Goal: Information Seeking & Learning: Learn about a topic

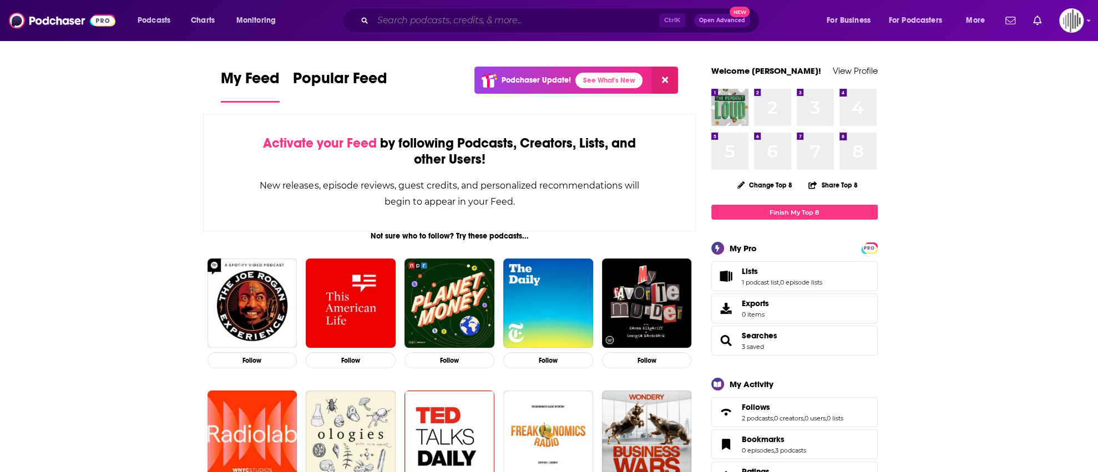
click at [407, 21] on input "Search podcasts, credits, & more..." at bounding box center [516, 21] width 286 height 18
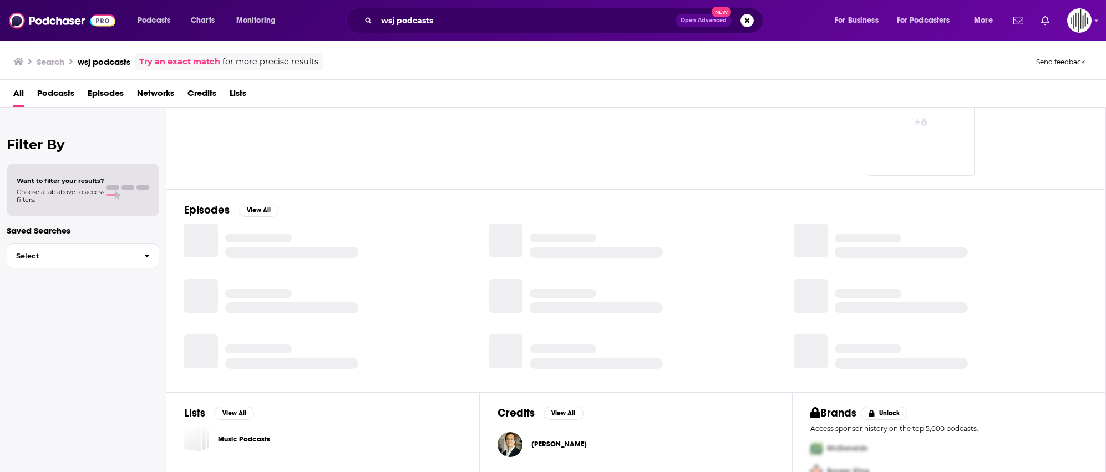
scroll to position [115, 0]
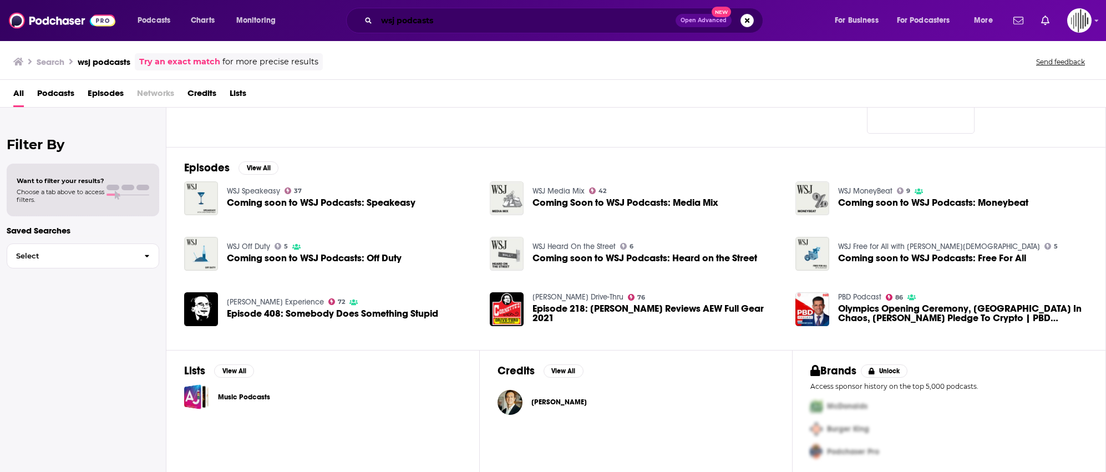
click at [418, 21] on input "wsj podcasts" at bounding box center [526, 21] width 299 height 18
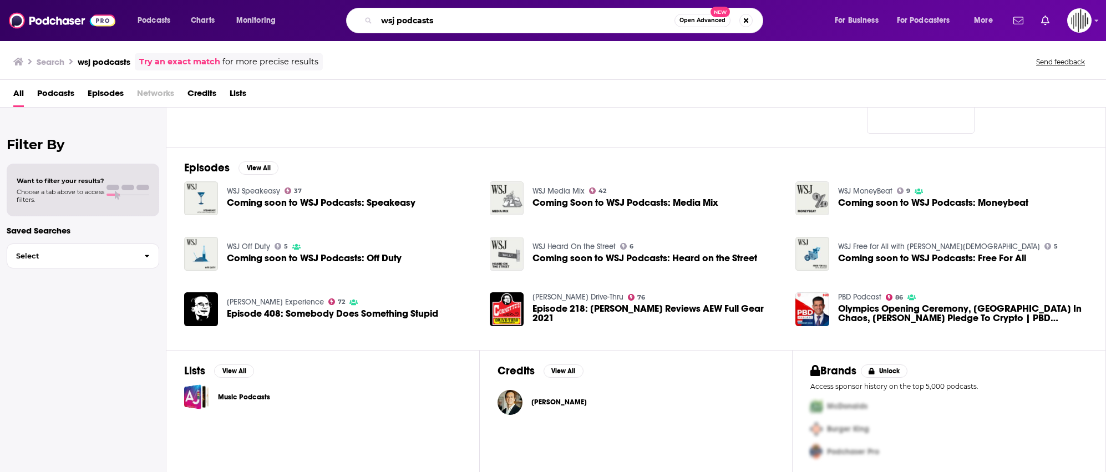
click at [418, 21] on input "wsj podcasts" at bounding box center [526, 21] width 298 height 18
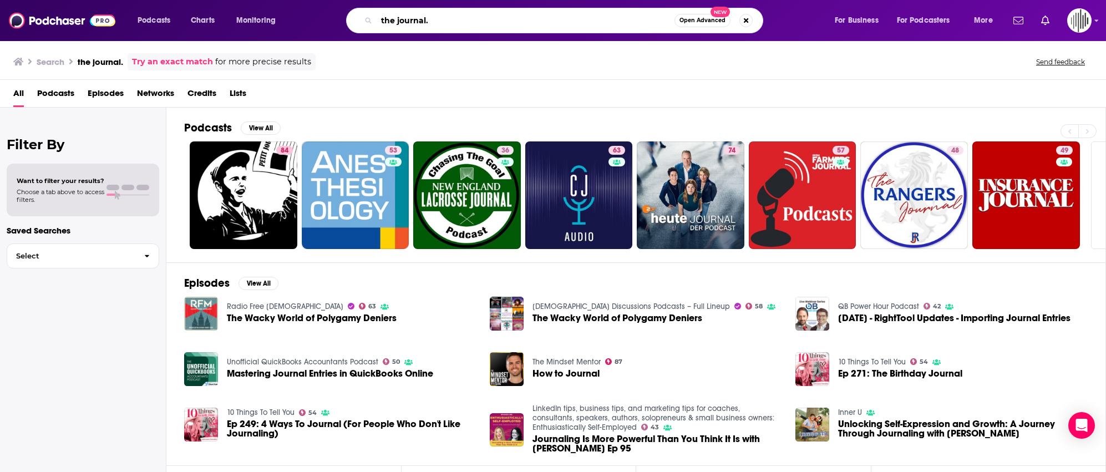
click at [451, 18] on input "the journal." at bounding box center [526, 21] width 298 height 18
click at [469, 16] on input "the journal." at bounding box center [526, 21] width 298 height 18
click at [1079, 23] on img "Logged in as gpg2" at bounding box center [1080, 20] width 24 height 24
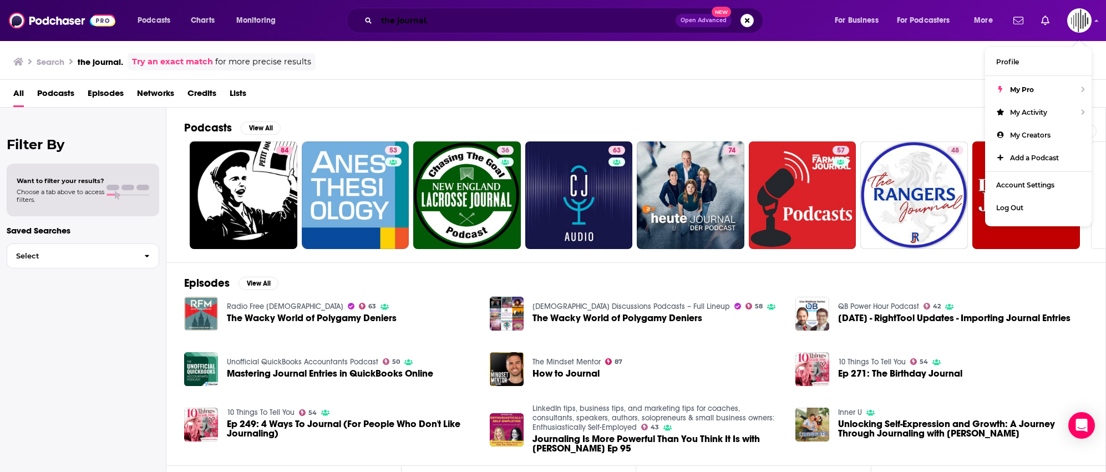
click at [433, 13] on input "the journal." at bounding box center [526, 21] width 299 height 18
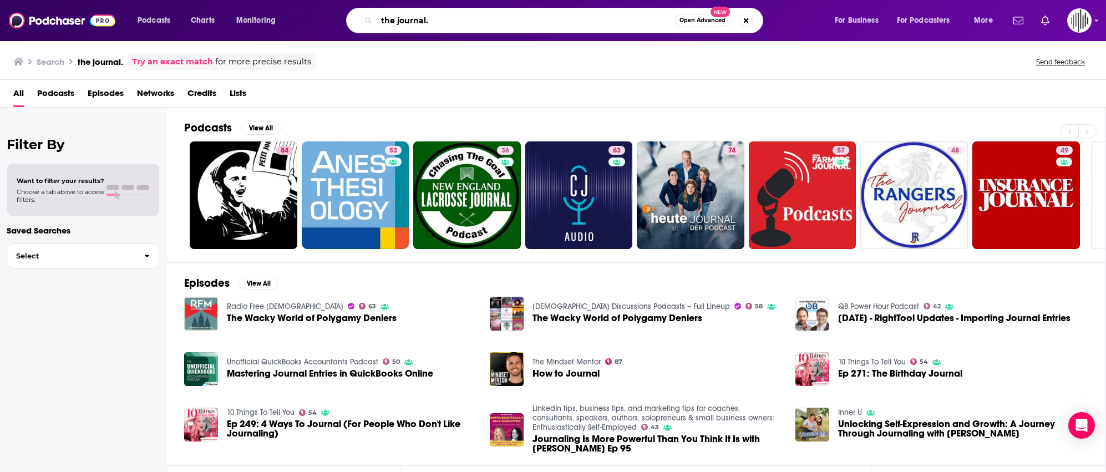
click at [433, 13] on input "the journal." at bounding box center [526, 21] width 298 height 18
type input "wall street journal"
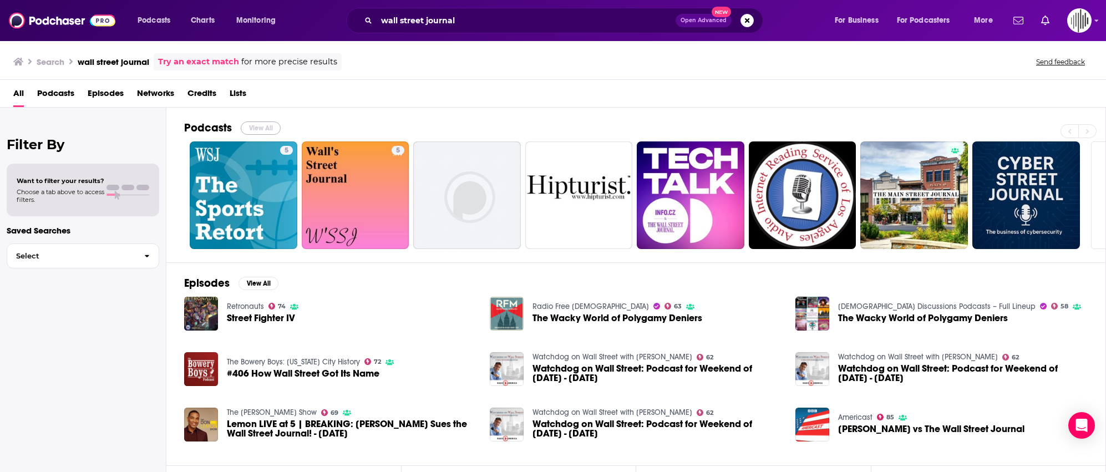
click at [274, 123] on button "View All" at bounding box center [261, 128] width 40 height 13
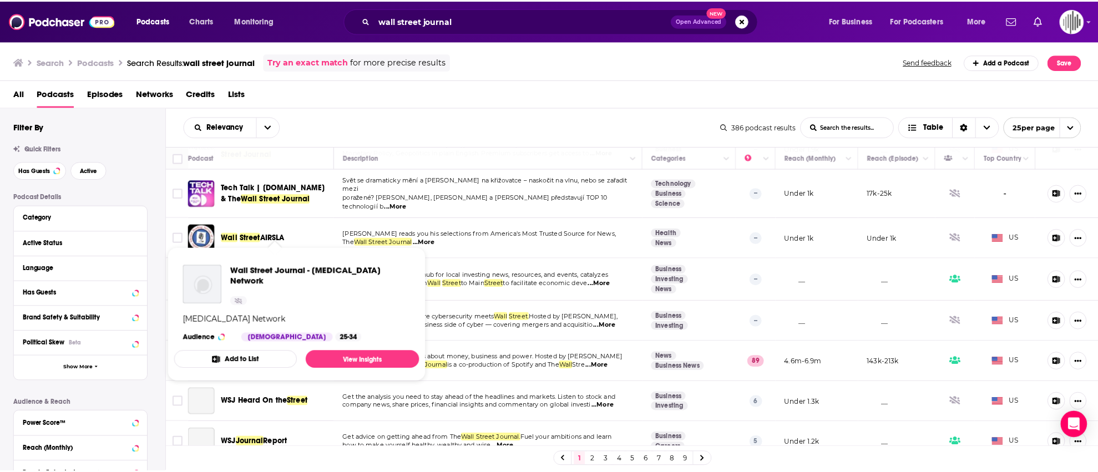
scroll to position [166, 0]
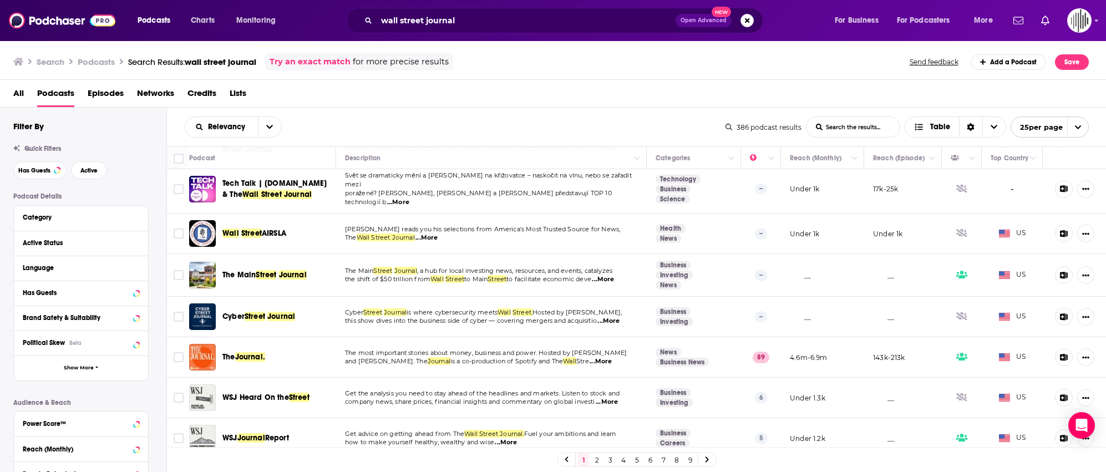
click at [246, 352] on span "Journal." at bounding box center [250, 356] width 30 height 9
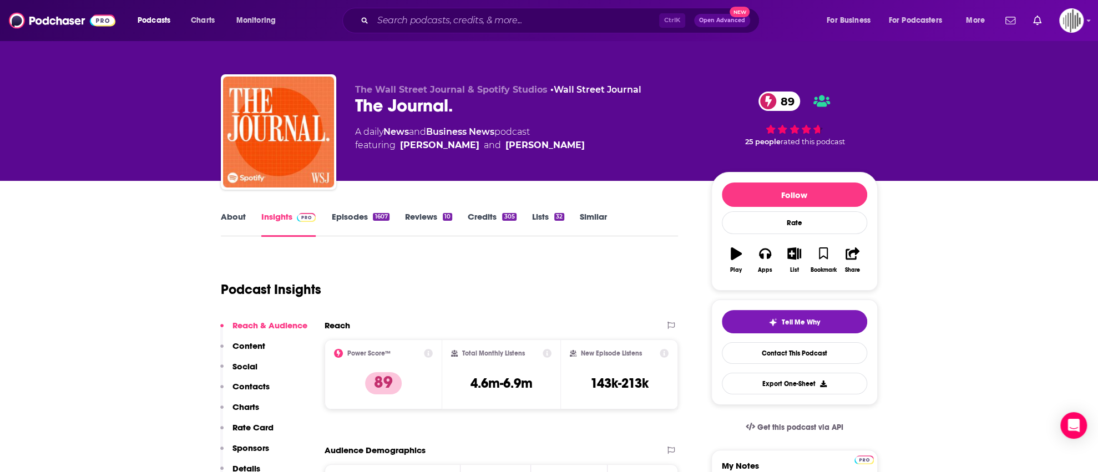
click at [348, 221] on link "Episodes 1607" at bounding box center [360, 224] width 58 height 26
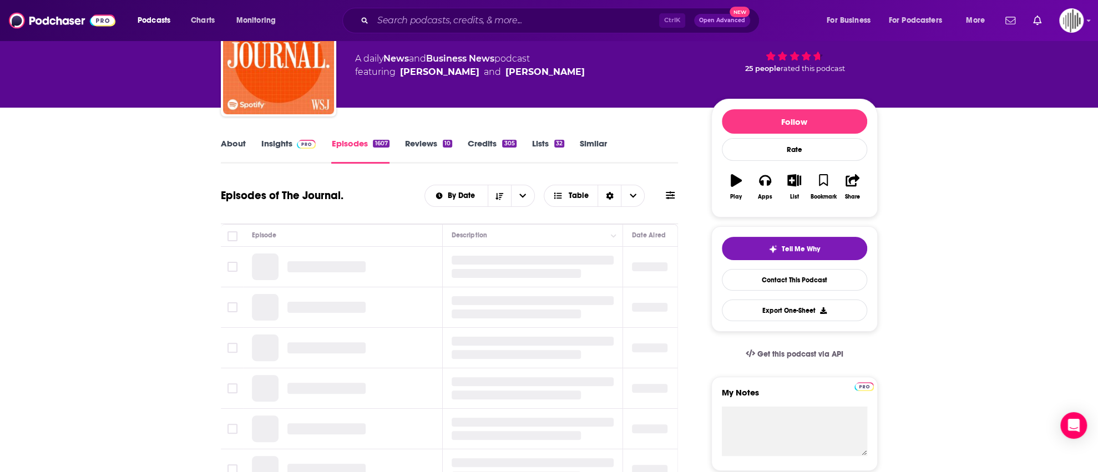
scroll to position [111, 0]
